Goal: Transaction & Acquisition: Purchase product/service

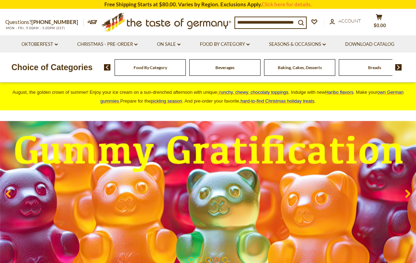
click at [187, 66] on div "Beverages" at bounding box center [224, 67] width 75 height 17
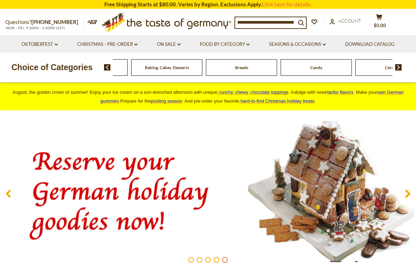
click at [108, 66] on img at bounding box center [107, 67] width 7 height 6
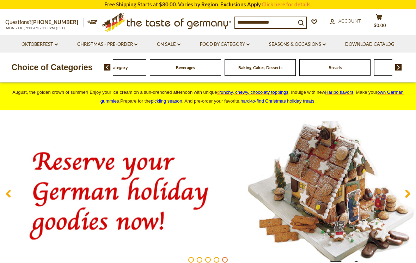
click at [400, 68] on img at bounding box center [398, 67] width 7 height 6
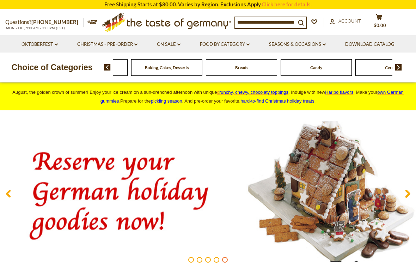
click at [401, 66] on img at bounding box center [398, 67] width 7 height 6
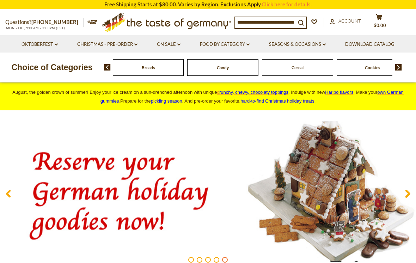
click at [400, 65] on img at bounding box center [398, 67] width 7 height 6
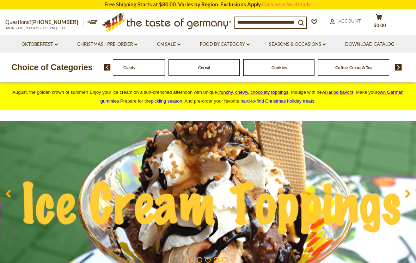
click at [398, 68] on img at bounding box center [398, 67] width 7 height 6
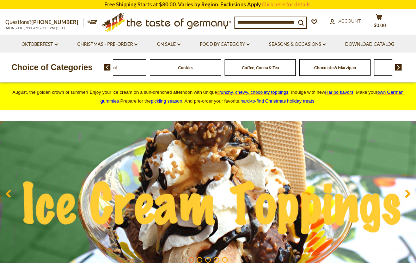
click at [399, 66] on img at bounding box center [398, 67] width 7 height 6
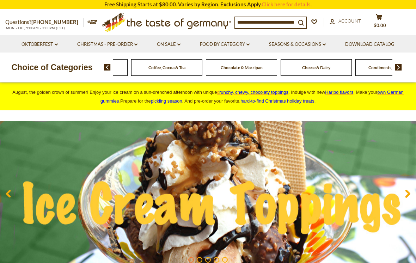
click at [402, 64] on div "Food By Category Beverages Baking, Cakes, Desserts Breads Candy Cereal Cookies …" at bounding box center [260, 67] width 312 height 17
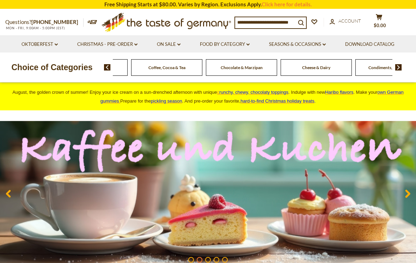
click at [400, 69] on img at bounding box center [398, 67] width 7 height 6
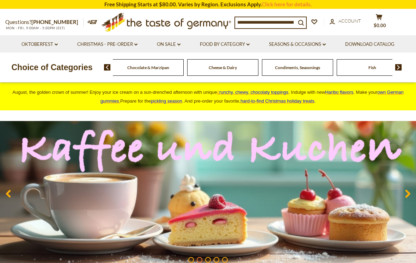
click at [395, 66] on img at bounding box center [398, 67] width 7 height 6
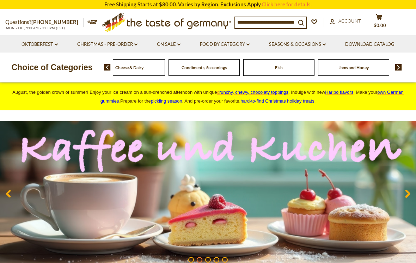
click at [401, 66] on img at bounding box center [398, 67] width 7 height 6
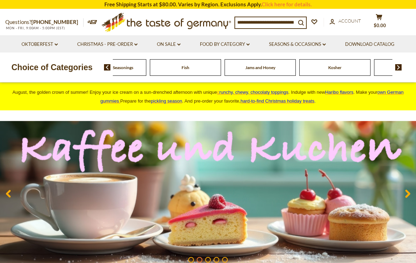
click at [401, 67] on img at bounding box center [398, 67] width 7 height 6
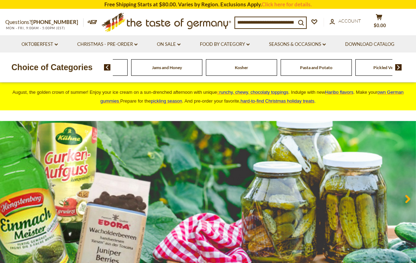
click at [401, 65] on img at bounding box center [398, 67] width 7 height 6
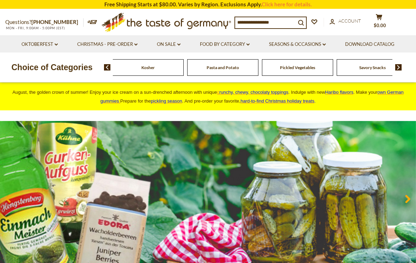
click at [399, 67] on img at bounding box center [398, 67] width 7 height 6
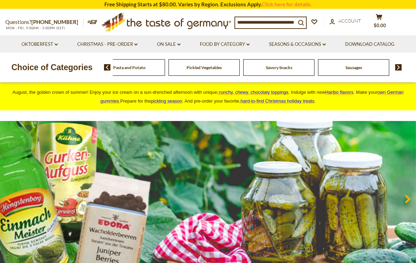
click at [399, 66] on img at bounding box center [398, 67] width 7 height 6
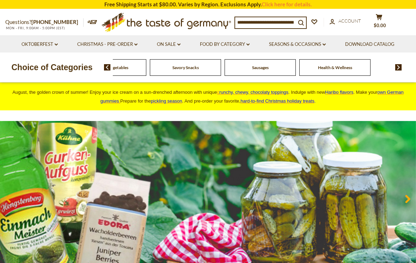
click at [400, 69] on img at bounding box center [398, 67] width 7 height 6
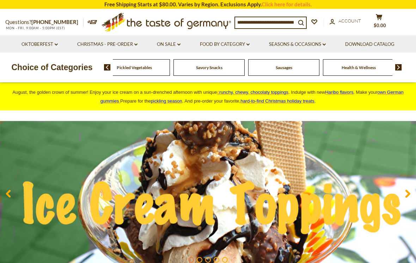
click at [104, 69] on img at bounding box center [107, 67] width 7 height 6
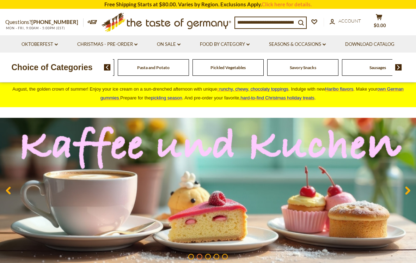
scroll to position [4, 0]
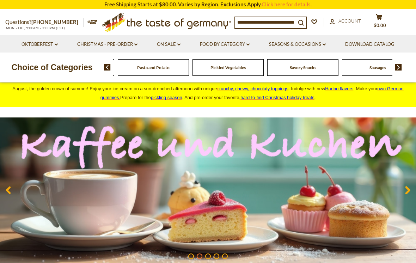
click at [107, 69] on img at bounding box center [107, 67] width 7 height 6
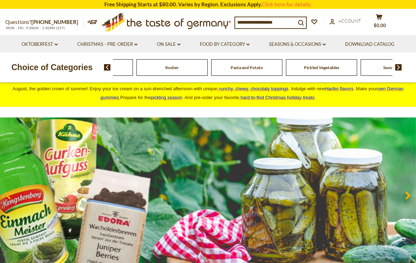
click at [107, 75] on div "Choice of Categories Food By Category Beverages Baking, Cakes, Desserts Breads …" at bounding box center [208, 67] width 416 height 30
click at [106, 69] on img at bounding box center [107, 67] width 7 height 6
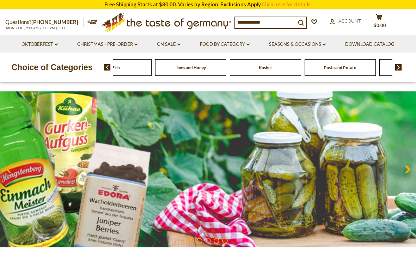
scroll to position [0, 0]
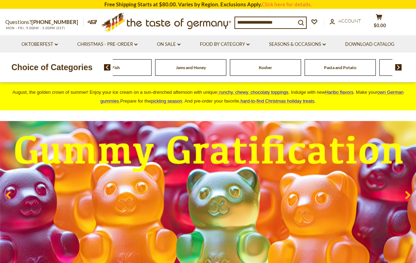
click at [109, 70] on img at bounding box center [107, 67] width 7 height 6
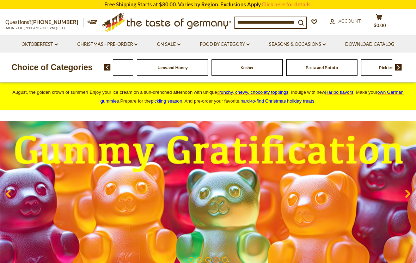
click at [107, 67] on img at bounding box center [107, 67] width 7 height 6
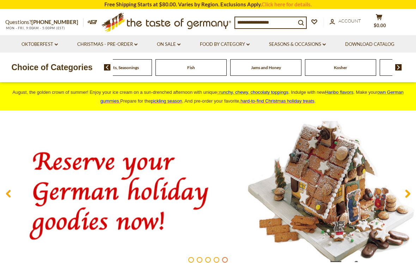
click at [105, 70] on img at bounding box center [107, 67] width 7 height 6
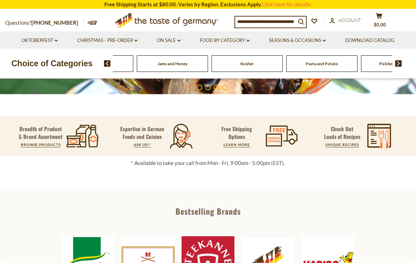
scroll to position [169, 0]
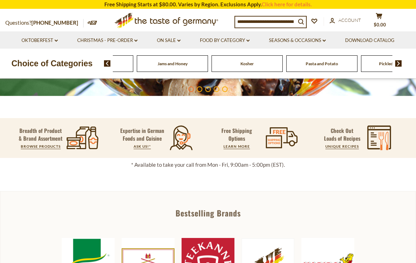
click at [37, 148] on link "BROWSE PRODUCTS" at bounding box center [41, 146] width 40 height 4
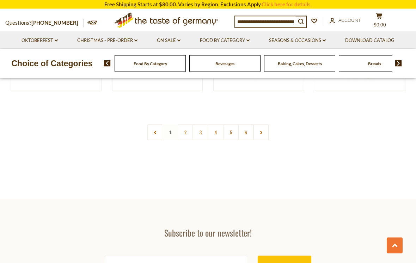
scroll to position [1283, 0]
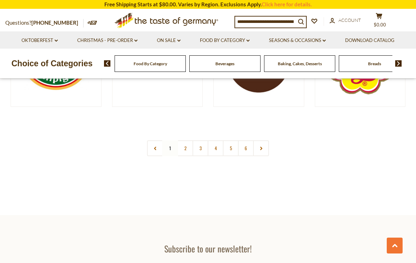
click at [262, 141] on link at bounding box center [261, 148] width 16 height 16
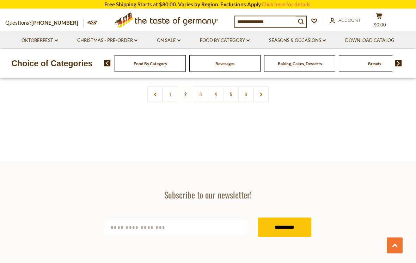
scroll to position [1340, 0]
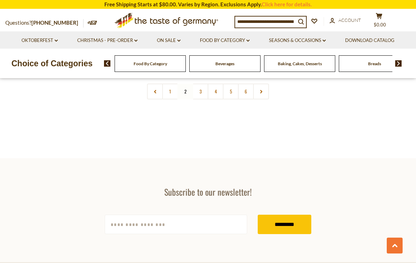
click at [266, 92] on link at bounding box center [261, 91] width 16 height 16
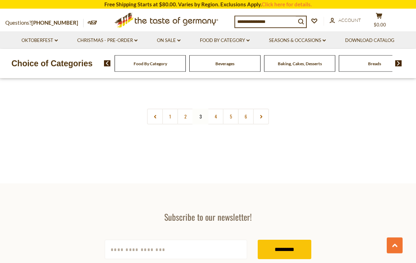
scroll to position [1317, 0]
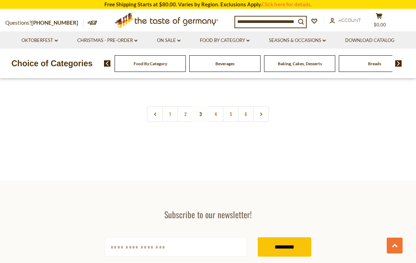
click at [263, 111] on link at bounding box center [261, 114] width 16 height 16
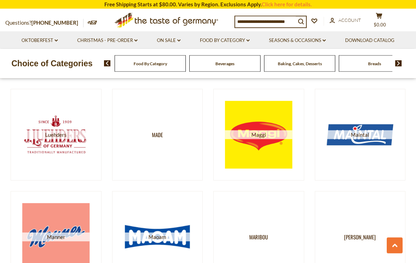
scroll to position [394, 0]
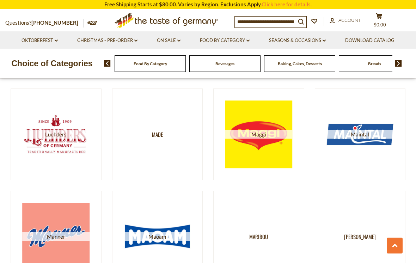
click at [265, 136] on span "Maggi" at bounding box center [259, 134] width 68 height 9
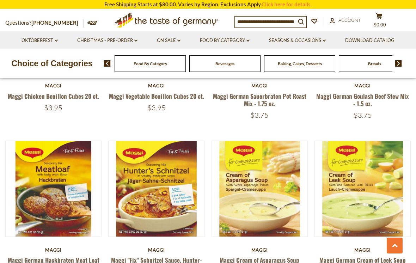
scroll to position [338, 0]
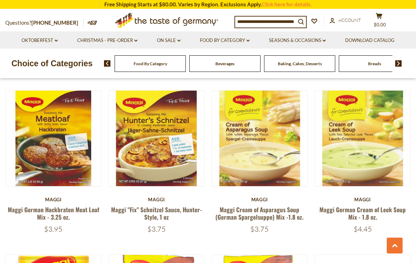
scroll to position [387, 0]
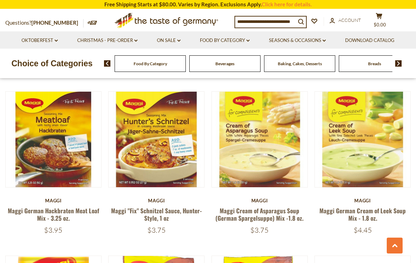
click at [160, 168] on link at bounding box center [156, 139] width 80 height 80
